Goal: Task Accomplishment & Management: Manage account settings

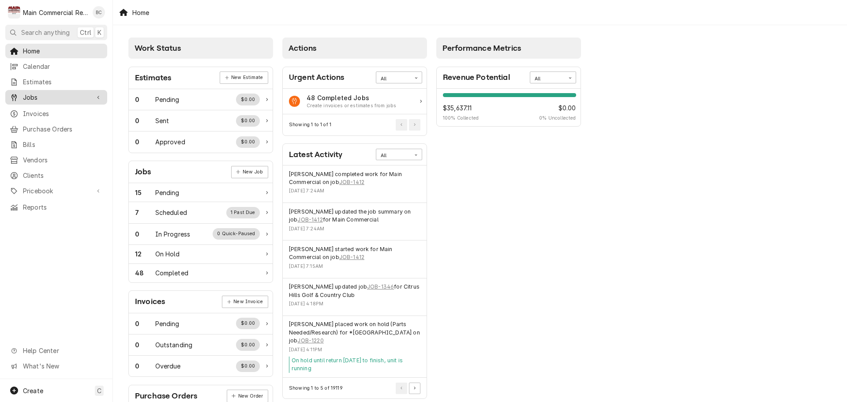
click at [36, 97] on span "Jobs" at bounding box center [56, 97] width 67 height 9
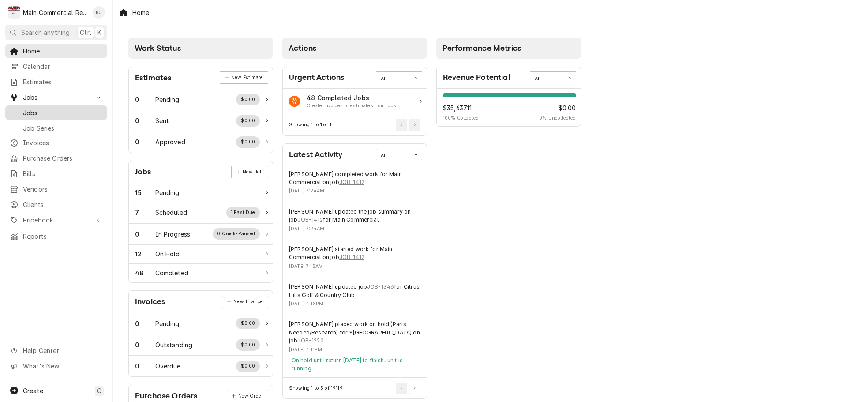
click at [36, 110] on span "Jobs" at bounding box center [63, 112] width 80 height 9
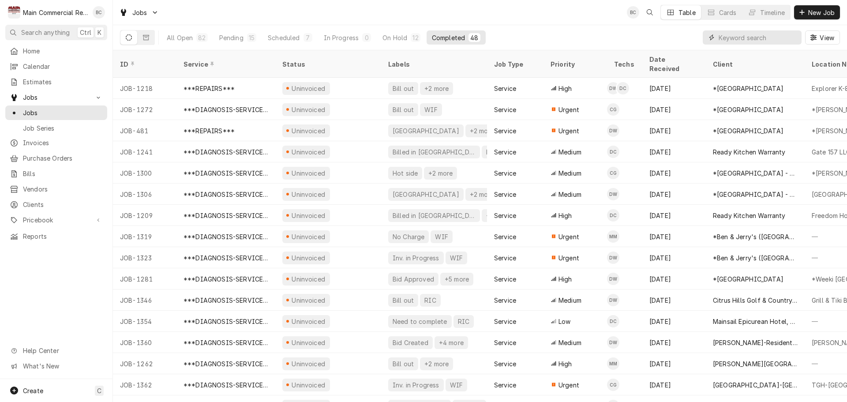
click at [739, 38] on input "Dynamic Content Wrapper" at bounding box center [758, 37] width 79 height 14
click at [727, 38] on input "Dynamic Content Wrapper" at bounding box center [758, 37] width 79 height 14
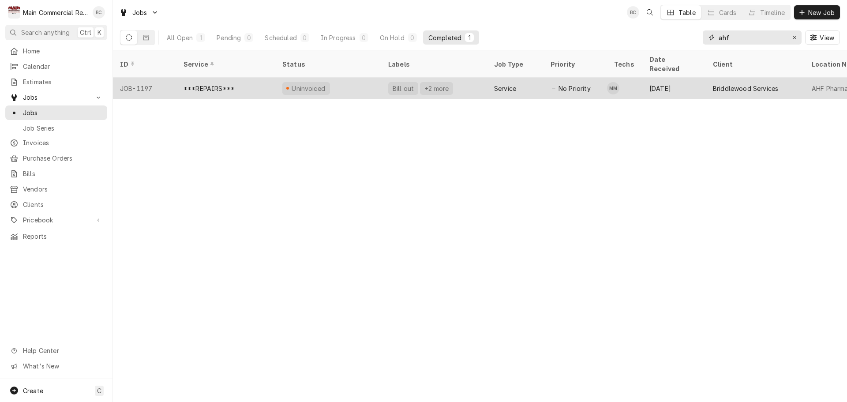
type input "ahf"
click at [215, 84] on div "***REPAIRS***" at bounding box center [209, 88] width 51 height 9
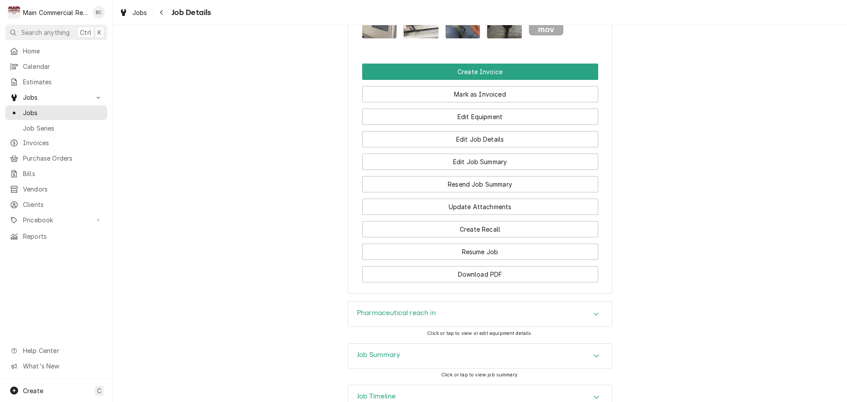
scroll to position [1092, 0]
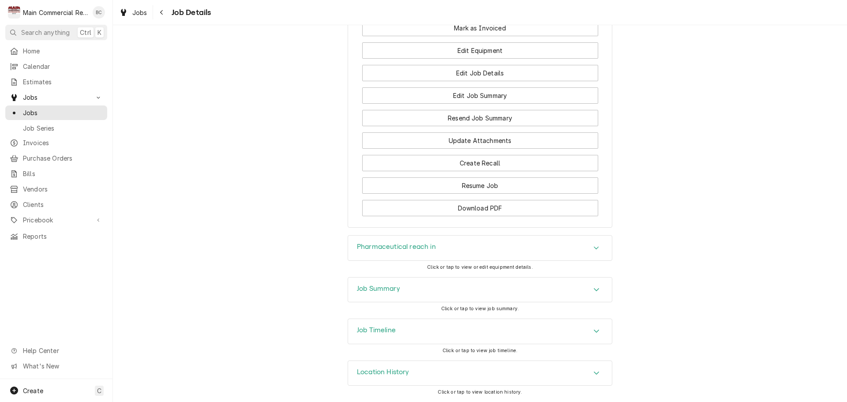
click at [392, 289] on h3 "Job Summary" at bounding box center [378, 289] width 43 height 8
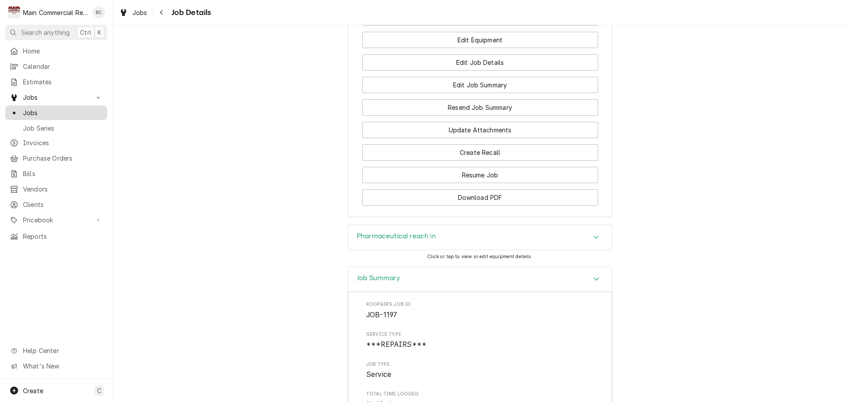
click at [42, 109] on span "Jobs" at bounding box center [63, 112] width 80 height 9
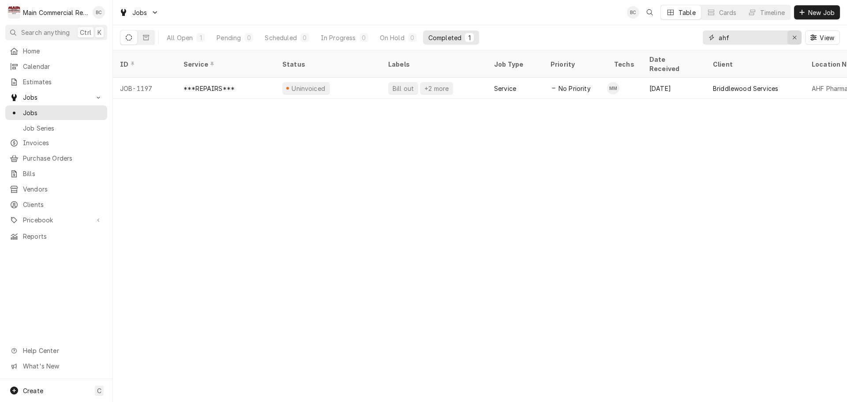
click at [794, 37] on icon "Erase input" at bounding box center [794, 37] width 5 height 6
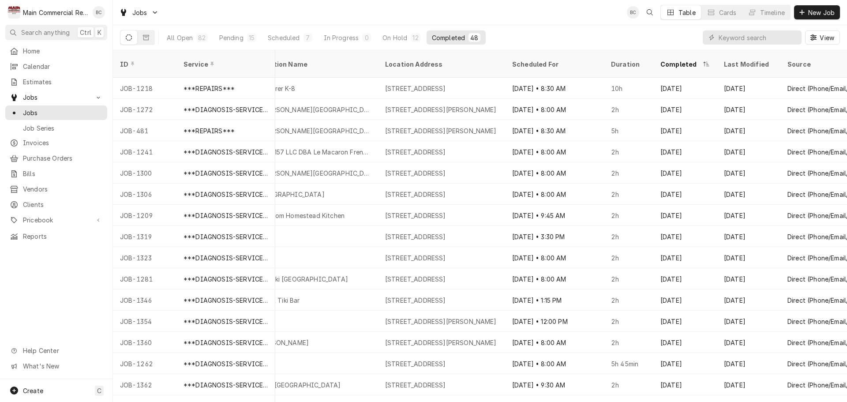
scroll to position [0, 559]
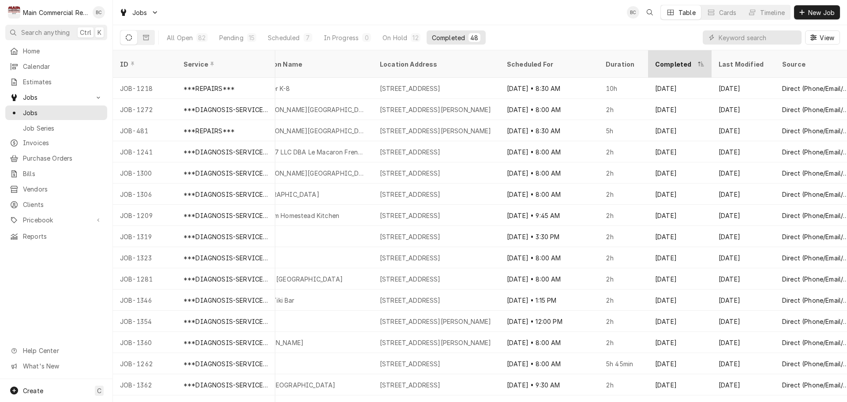
click at [692, 60] on div "Completed" at bounding box center [675, 64] width 41 height 9
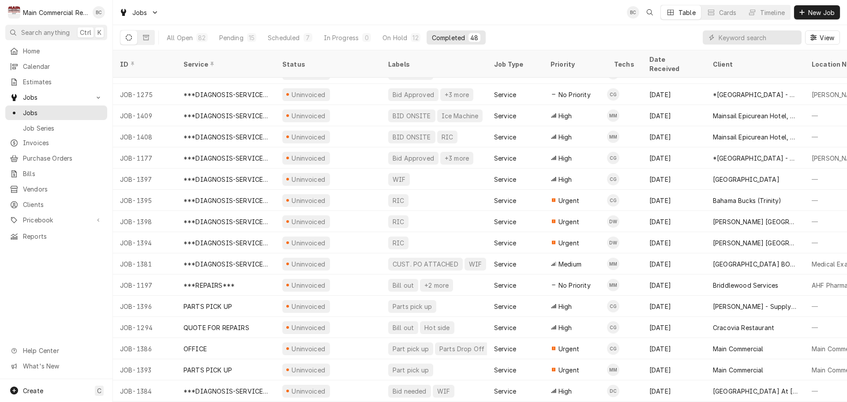
scroll to position [0, 0]
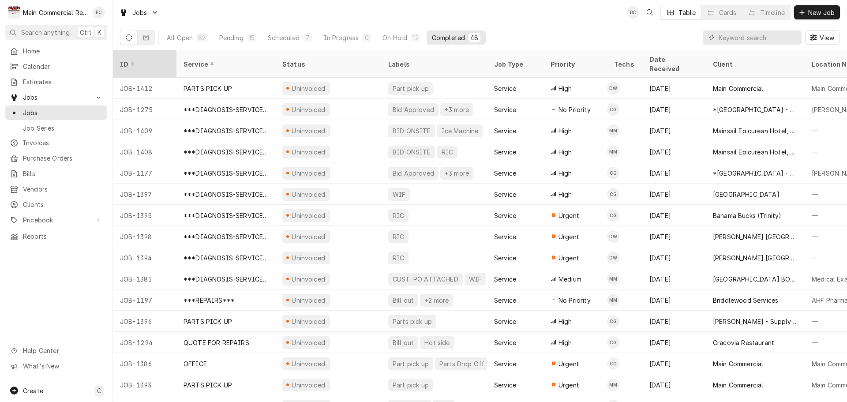
click at [154, 60] on div "ID" at bounding box center [144, 64] width 48 height 9
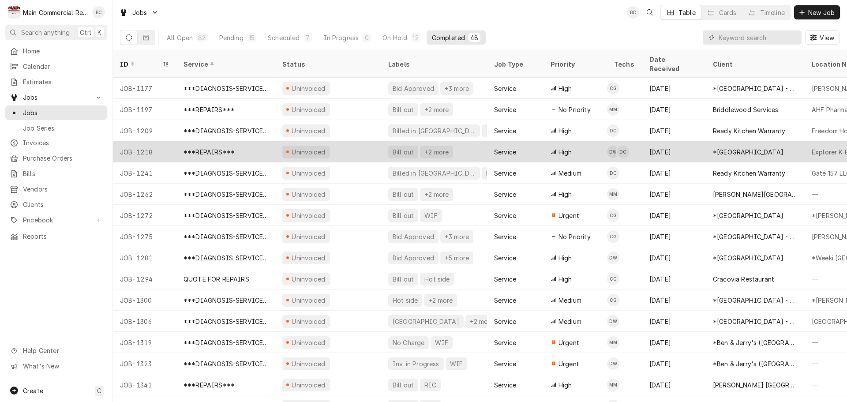
click at [150, 142] on div "JOB-1218" at bounding box center [145, 151] width 64 height 21
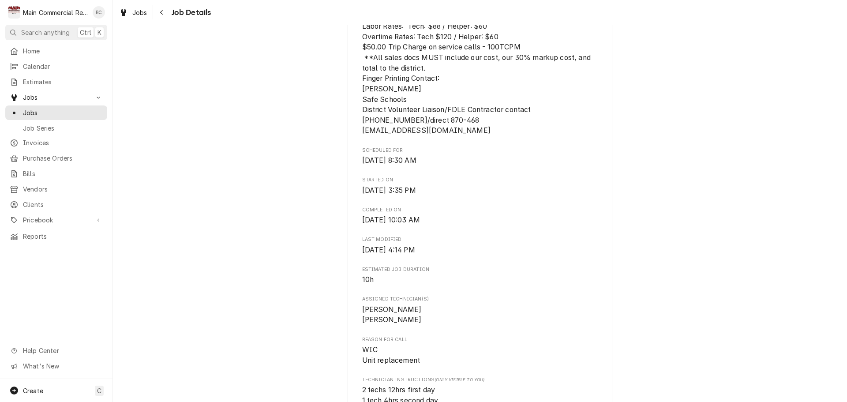
scroll to position [662, 0]
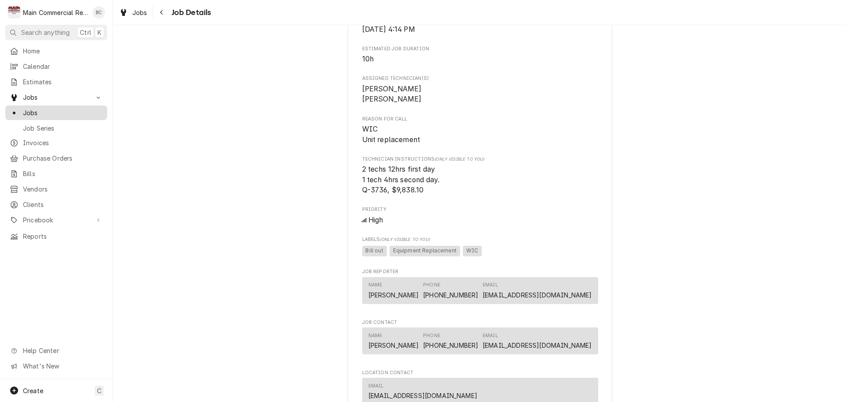
click at [37, 109] on span "Jobs" at bounding box center [63, 112] width 80 height 9
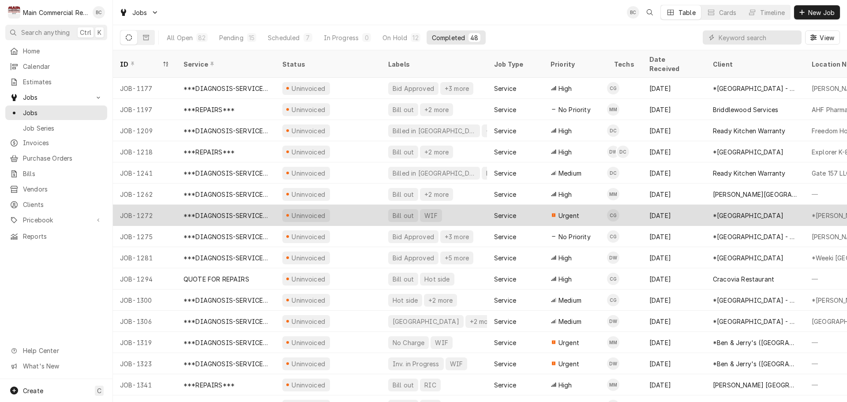
click at [150, 206] on div "JOB-1272" at bounding box center [145, 215] width 64 height 21
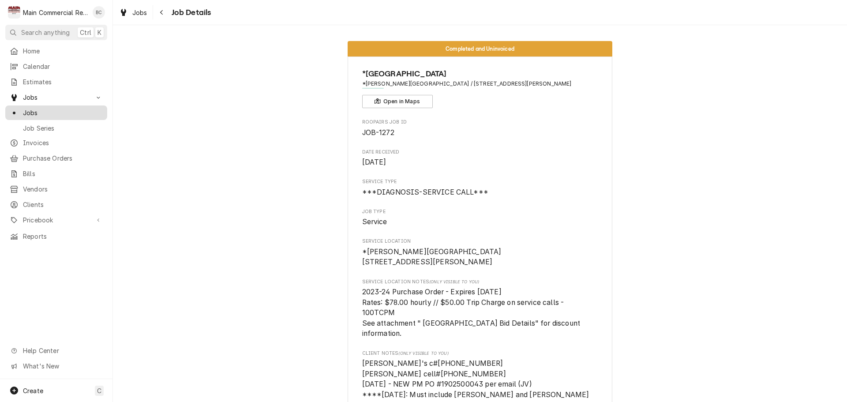
click at [56, 110] on span "Jobs" at bounding box center [63, 112] width 80 height 9
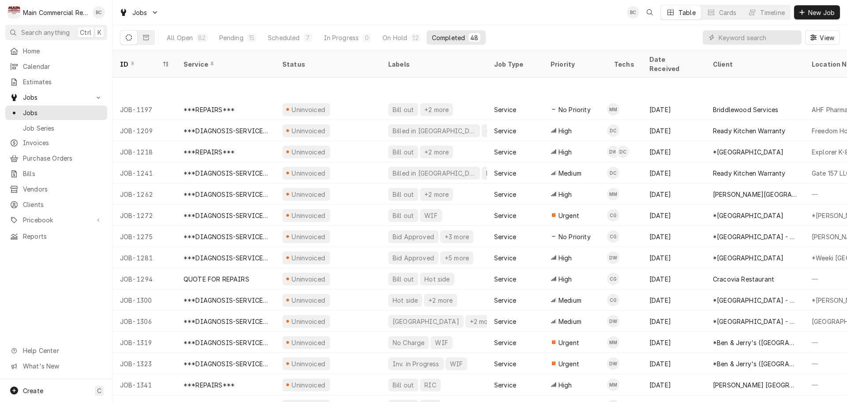
scroll to position [53, 0]
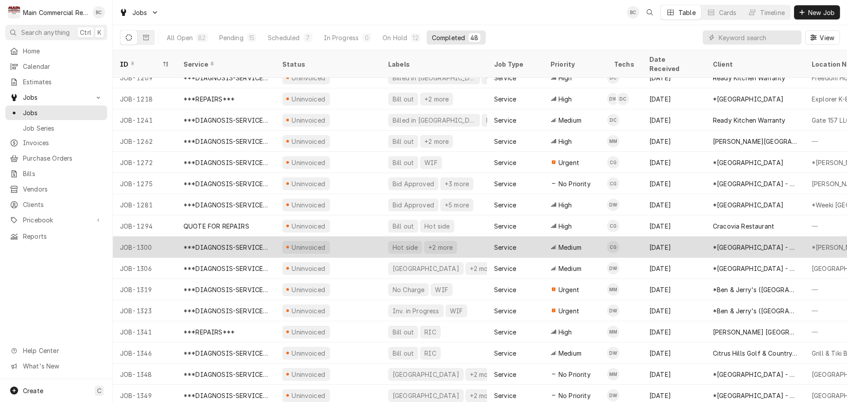
click at [151, 240] on div "JOB-1300" at bounding box center [145, 246] width 64 height 21
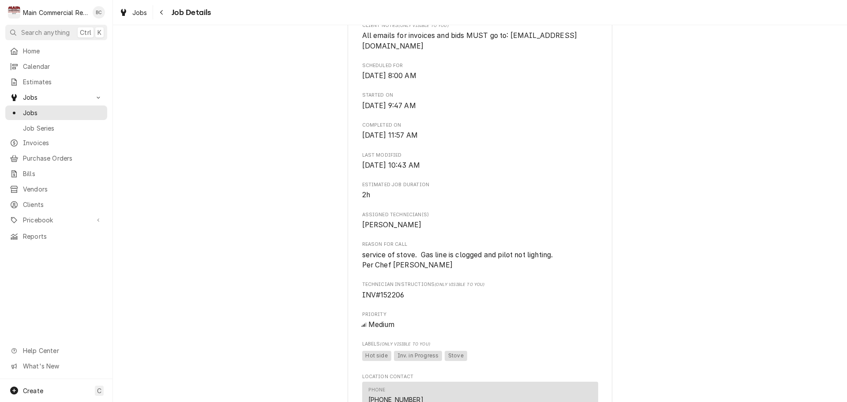
scroll to position [309, 0]
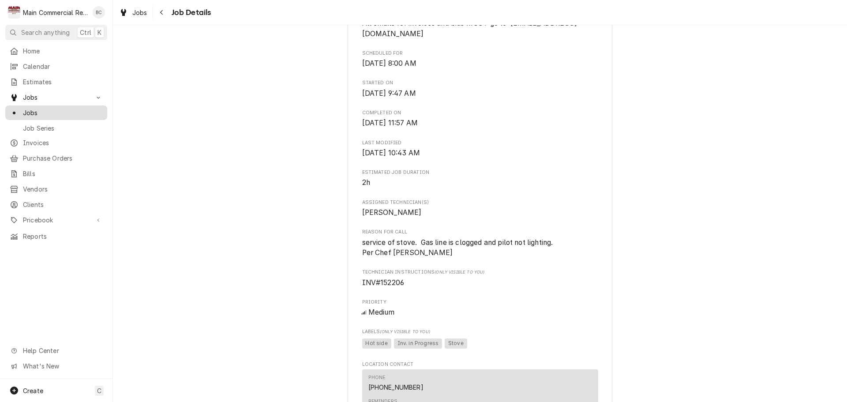
click at [83, 109] on span "Jobs" at bounding box center [63, 112] width 80 height 9
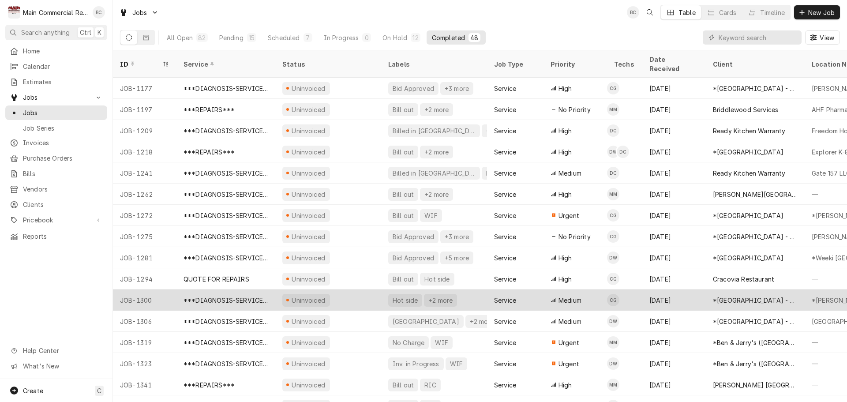
click at [217, 296] on div "***DIAGNOSIS-SERVICE CALL***" at bounding box center [226, 300] width 85 height 9
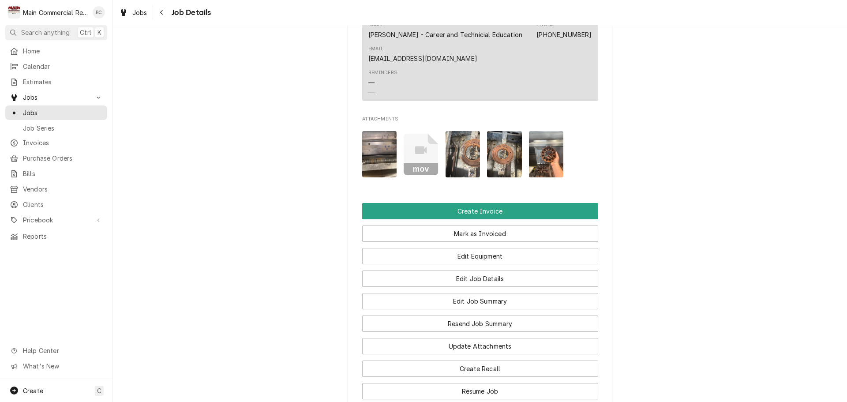
scroll to position [750, 0]
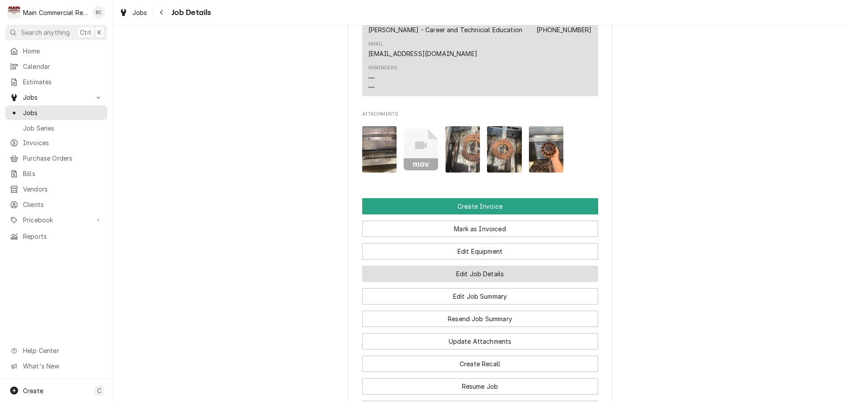
click at [458, 282] on button "Edit Job Details" at bounding box center [480, 274] width 236 height 16
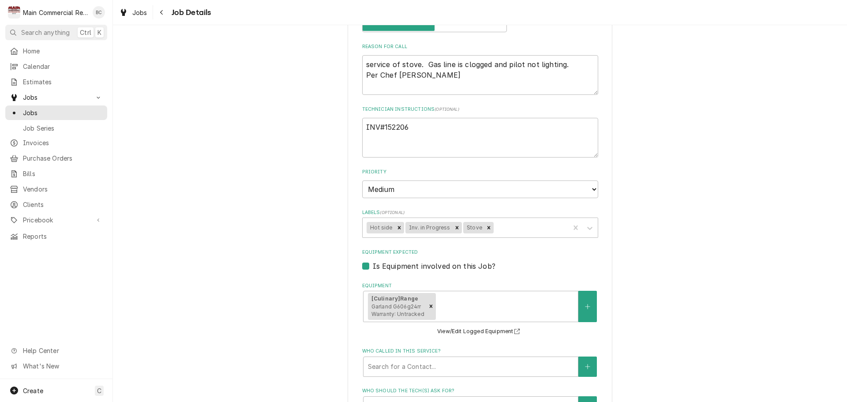
scroll to position [176, 0]
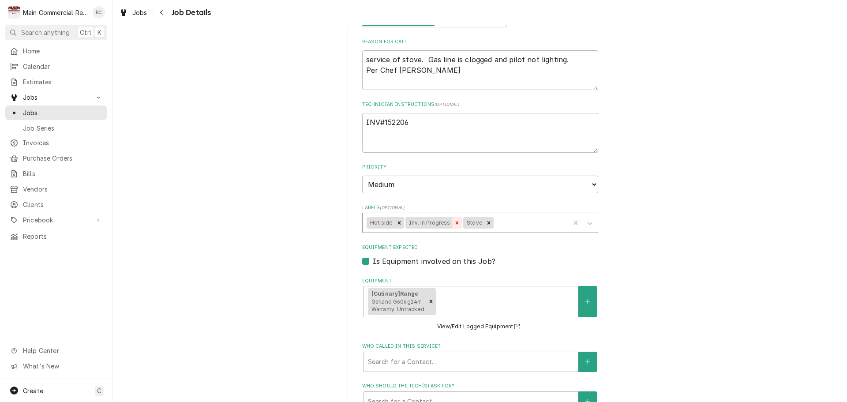
click at [455, 224] on icon "Remove Inv. in Progress" at bounding box center [456, 222] width 3 height 3
type textarea "x"
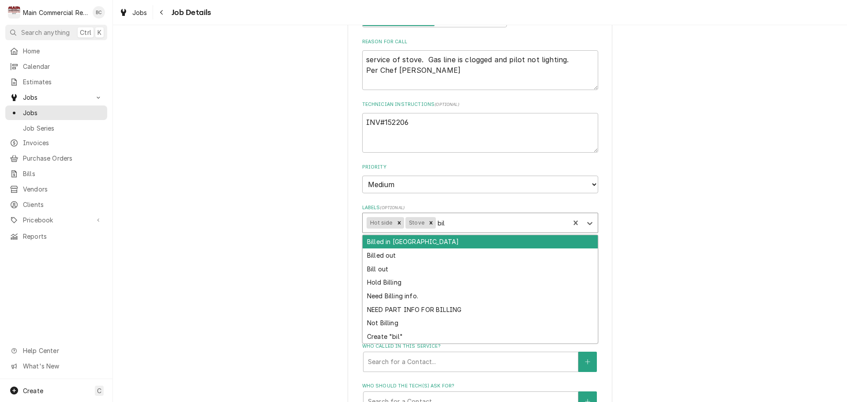
type input "bill"
click at [405, 245] on div "Billed in QBO" at bounding box center [480, 242] width 235 height 14
type textarea "x"
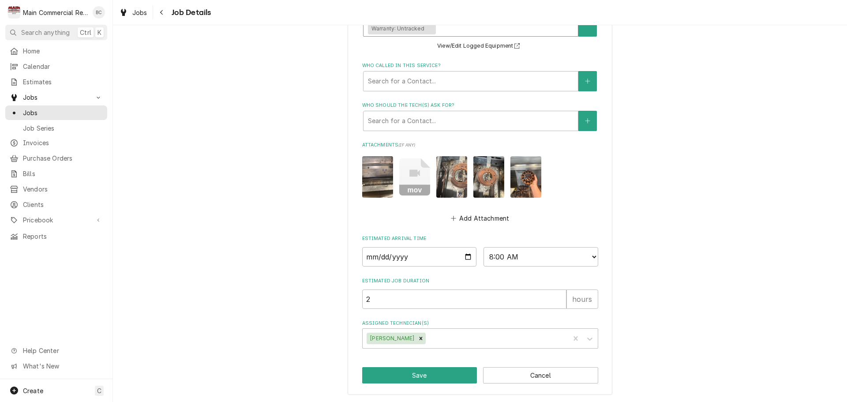
scroll to position [458, 0]
click at [422, 374] on button "Save" at bounding box center [419, 375] width 115 height 16
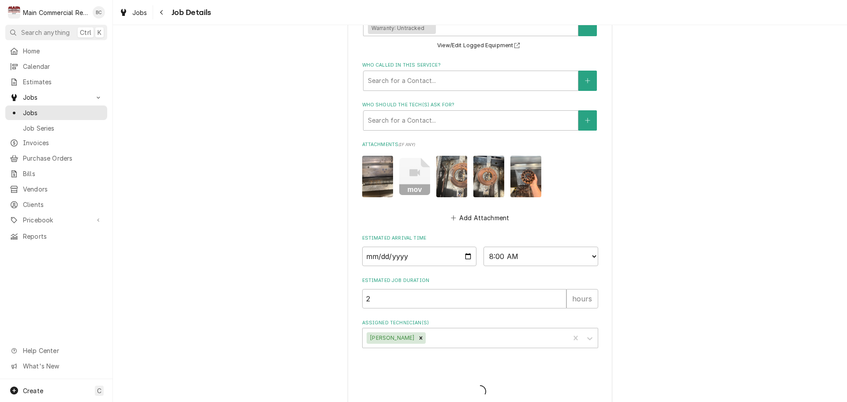
type textarea "x"
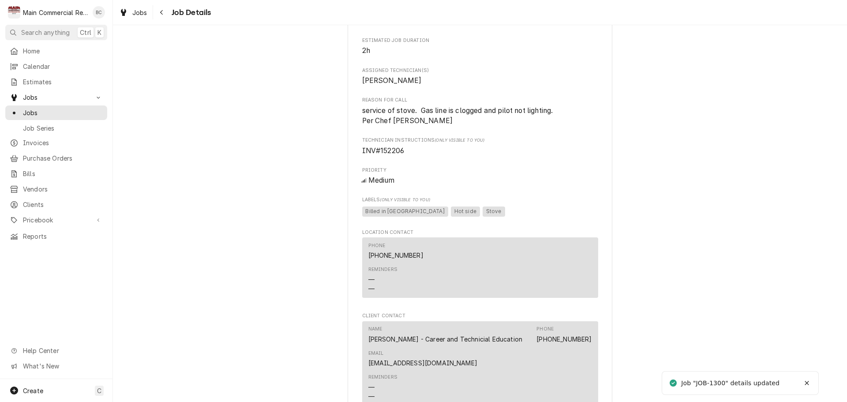
scroll to position [441, 0]
click at [47, 111] on span "Jobs" at bounding box center [63, 112] width 80 height 9
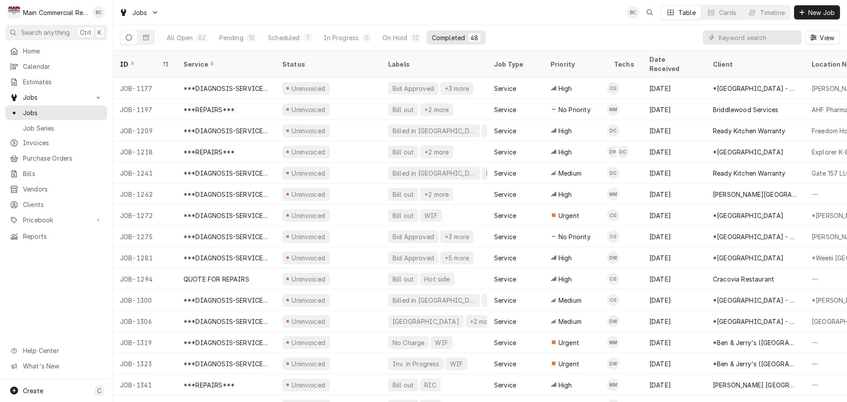
scroll to position [44, 0]
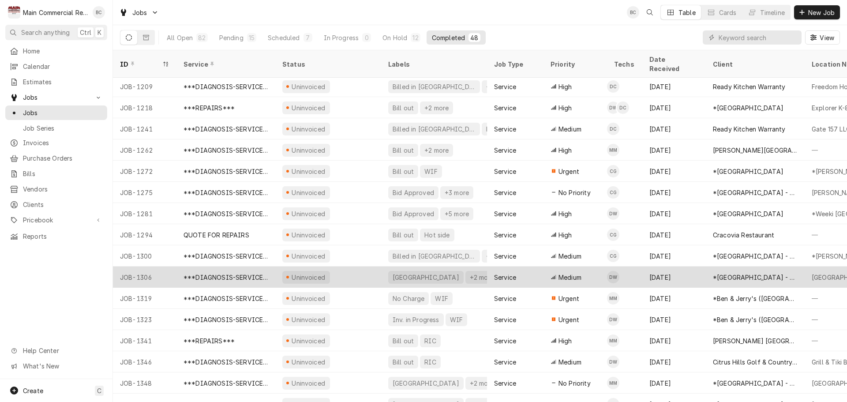
click at [156, 266] on div "JOB-1306" at bounding box center [145, 276] width 64 height 21
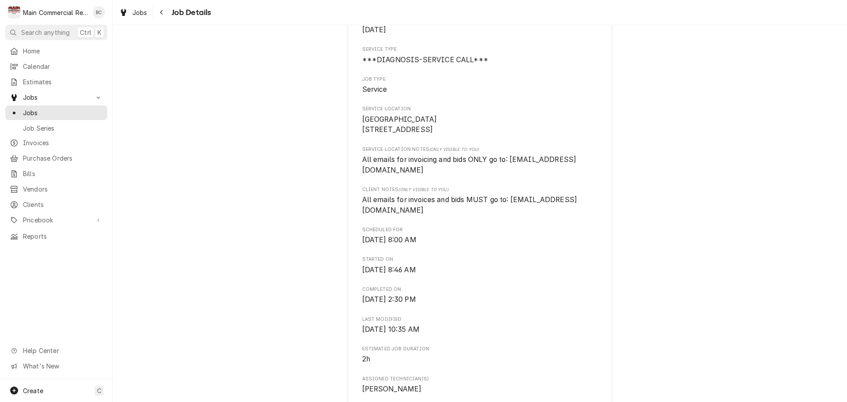
scroll to position [88, 0]
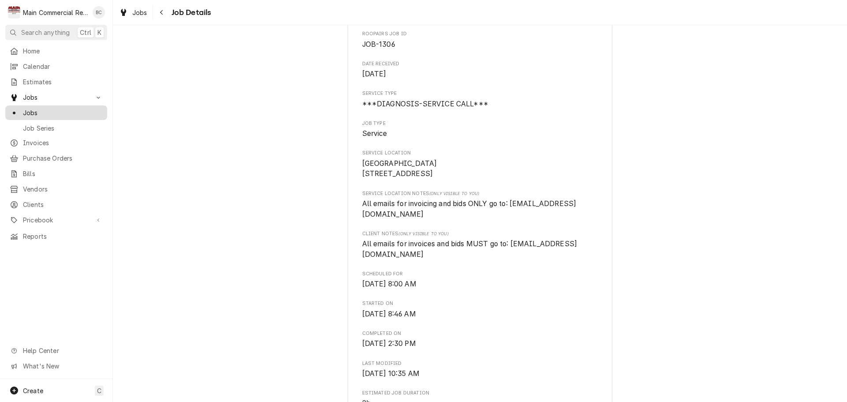
click at [54, 110] on span "Jobs" at bounding box center [63, 112] width 80 height 9
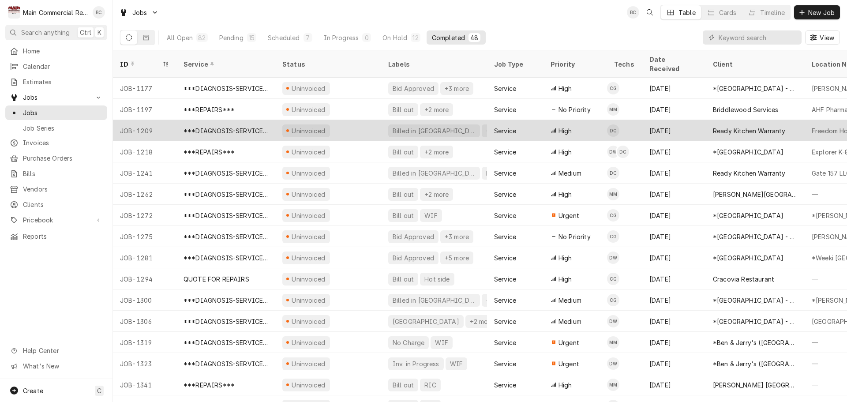
click at [154, 123] on div "JOB-1209" at bounding box center [145, 130] width 64 height 21
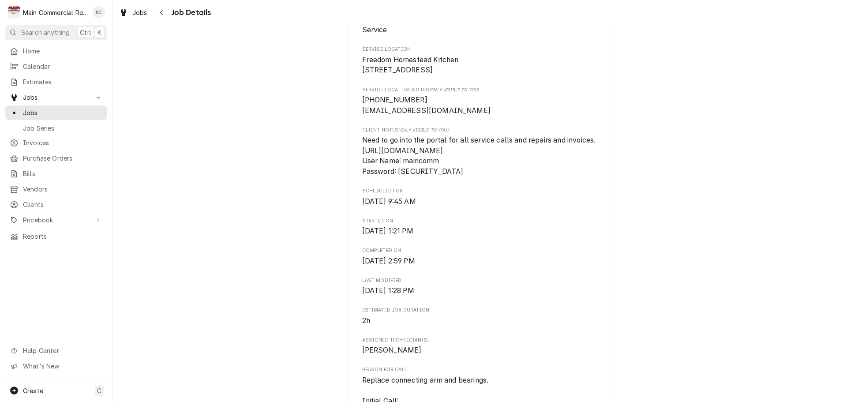
scroll to position [176, 0]
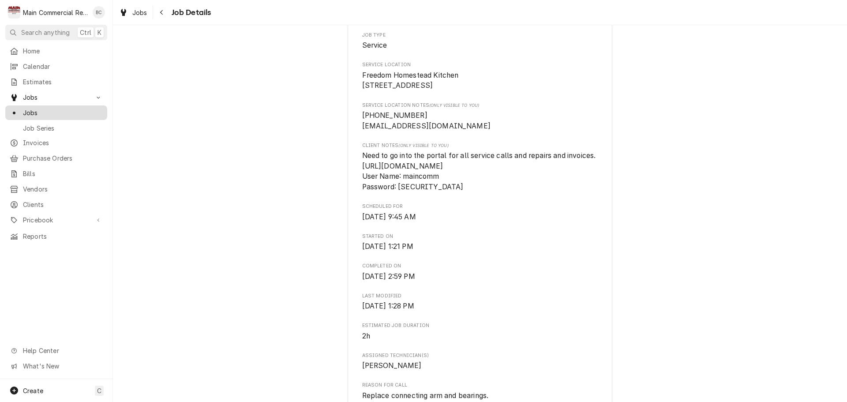
click at [54, 110] on span "Jobs" at bounding box center [63, 112] width 80 height 9
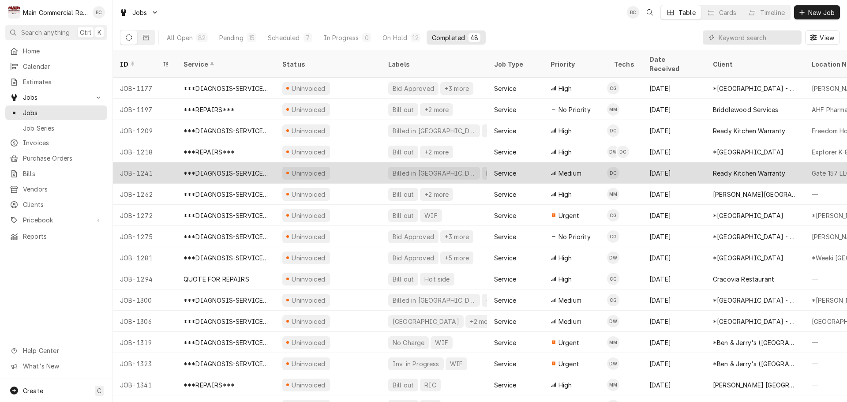
click at [162, 165] on div "JOB-1241" at bounding box center [145, 172] width 64 height 21
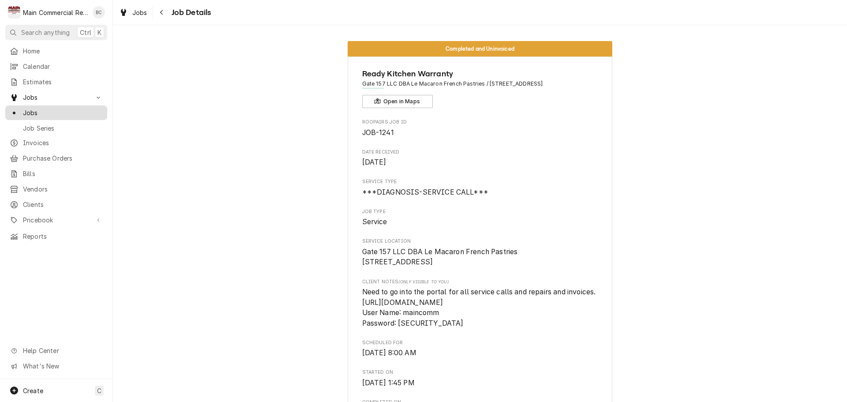
click at [40, 111] on span "Jobs" at bounding box center [63, 112] width 80 height 9
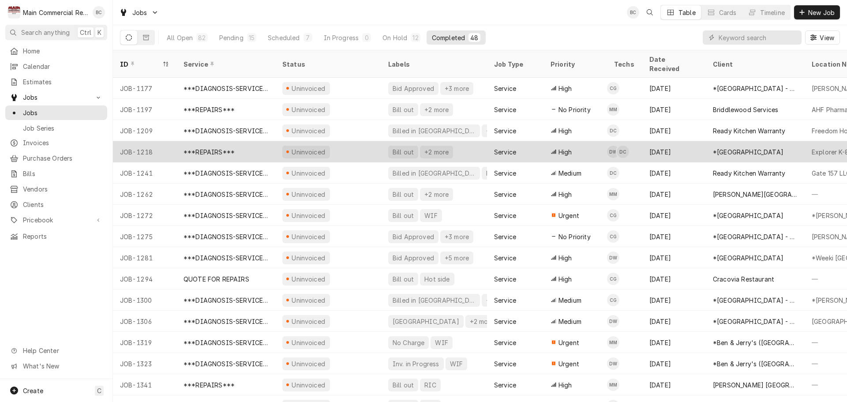
click at [148, 142] on div "JOB-1218" at bounding box center [145, 151] width 64 height 21
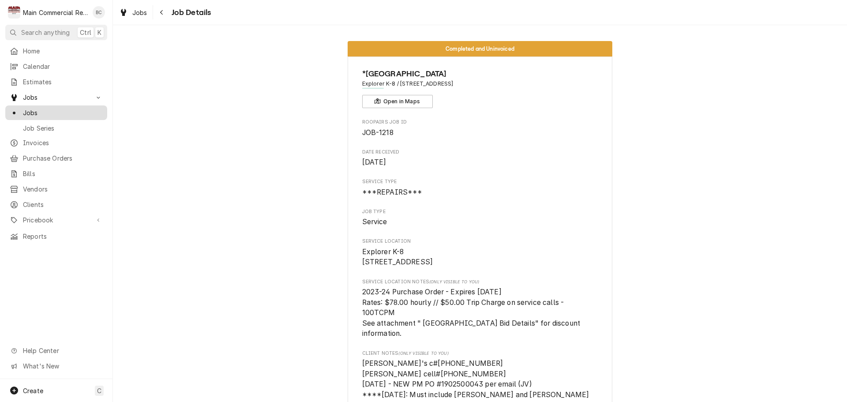
click at [49, 112] on span "Jobs" at bounding box center [63, 112] width 80 height 9
